Goal: Information Seeking & Learning: Check status

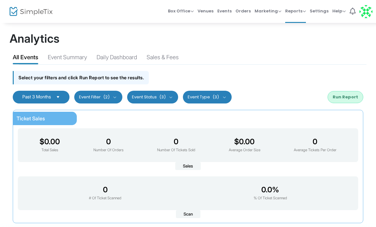
click at [93, 101] on button "Event Filter (2)" at bounding box center [98, 97] width 48 height 13
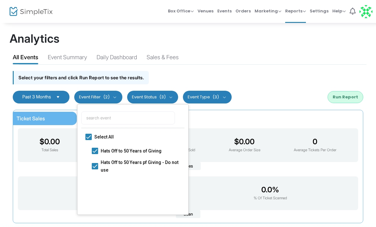
click at [41, 98] on span "Past 3 Months" at bounding box center [36, 96] width 29 height 5
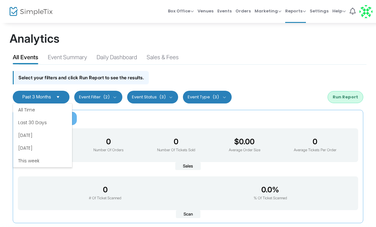
scroll to position [38, 0]
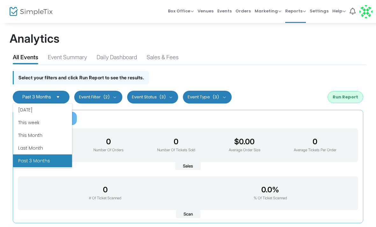
click at [64, 57] on div "Event Summary" at bounding box center [67, 58] width 39 height 11
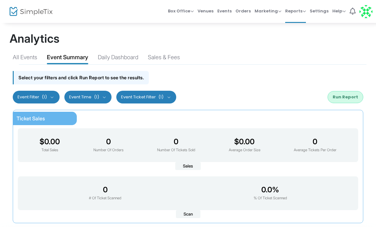
click at [123, 58] on div "Daily Dashboard" at bounding box center [118, 58] width 40 height 11
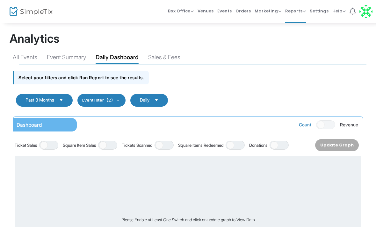
click at [26, 60] on div "All Events" at bounding box center [25, 58] width 25 height 11
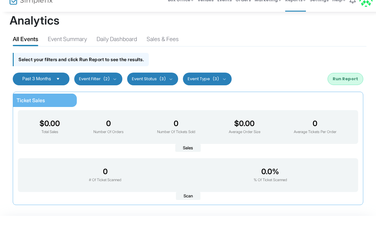
scroll to position [7, 0]
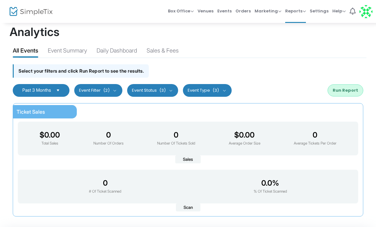
click at [100, 96] on button "Event Filter (2)" at bounding box center [98, 90] width 48 height 13
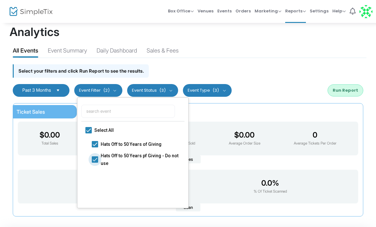
click at [99, 161] on label "Hats Off to 50 Years pf Giving - Do not use" at bounding box center [136, 159] width 89 height 15
click at [95, 163] on input "Hats Off to 50 Years pf Giving - Do not use" at bounding box center [95, 163] width 0 height 0
checkbox input "false"
click at [86, 130] on span at bounding box center [88, 130] width 6 height 6
click at [88, 134] on input "Select All" at bounding box center [88, 134] width 0 height 0
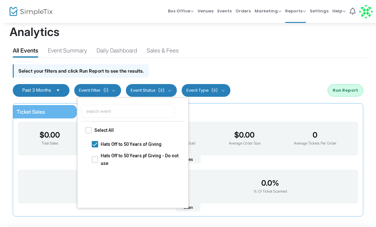
checkbox input "true"
click at [116, 144] on span "Hats Off to 50 Years of Giving" at bounding box center [141, 144] width 80 height 8
click at [95, 147] on input "Hats Off to 50 Years of Giving" at bounding box center [95, 147] width 0 height 0
checkbox input "false"
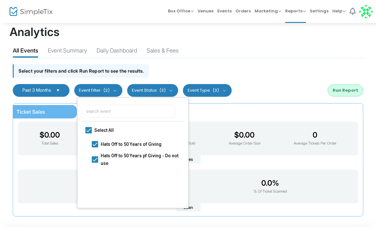
checkbox input "false"
click at [95, 143] on span at bounding box center [95, 144] width 6 height 6
click at [95, 147] on input "Hats Off to 50 Years of Giving" at bounding box center [95, 147] width 0 height 0
checkbox input "true"
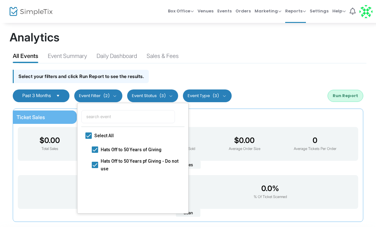
scroll to position [0, 0]
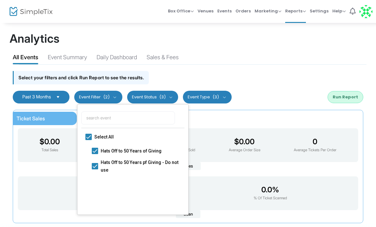
click at [239, 11] on span "Orders" at bounding box center [243, 11] width 15 height 16
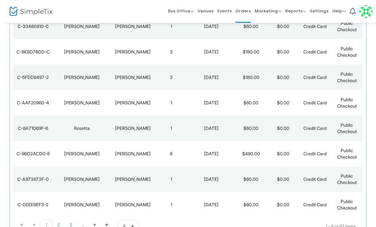
scroll to position [122, 0]
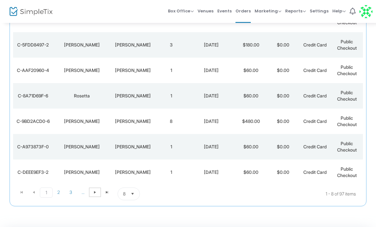
click at [95, 193] on span "Go to the next page" at bounding box center [94, 192] width 5 height 5
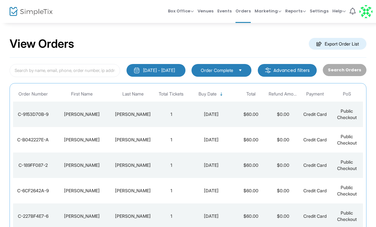
scroll to position [0, 0]
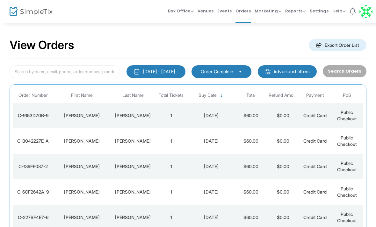
click at [183, 73] on button "8/24/2025 - 9/23/2025" at bounding box center [156, 71] width 59 height 13
click at [101, 52] on div "View Orders Export Order List" at bounding box center [188, 45] width 357 height 27
click at [297, 12] on span "Reports" at bounding box center [295, 11] width 21 height 6
click at [315, 35] on li "Sales Reports" at bounding box center [305, 34] width 41 height 12
